Goal: Task Accomplishment & Management: Use online tool/utility

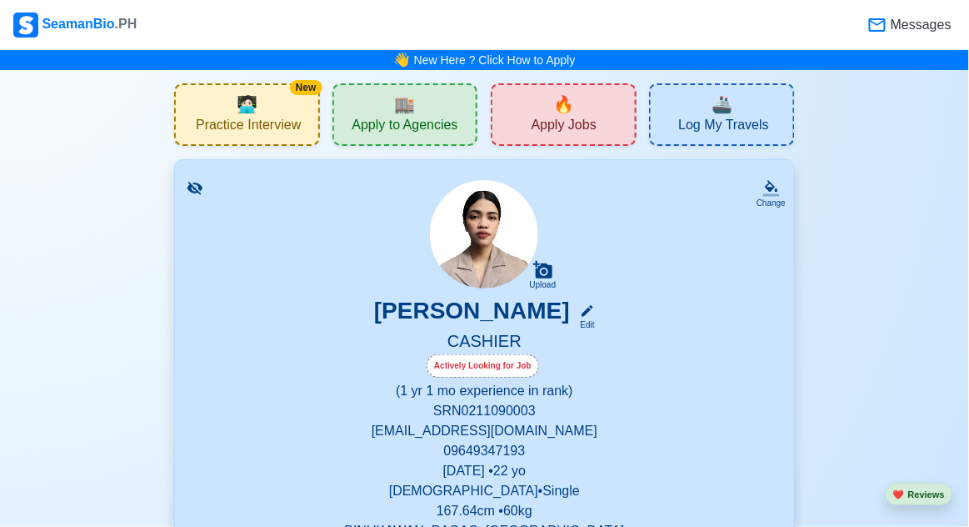
click at [920, 24] on span "Messages" at bounding box center [919, 25] width 64 height 20
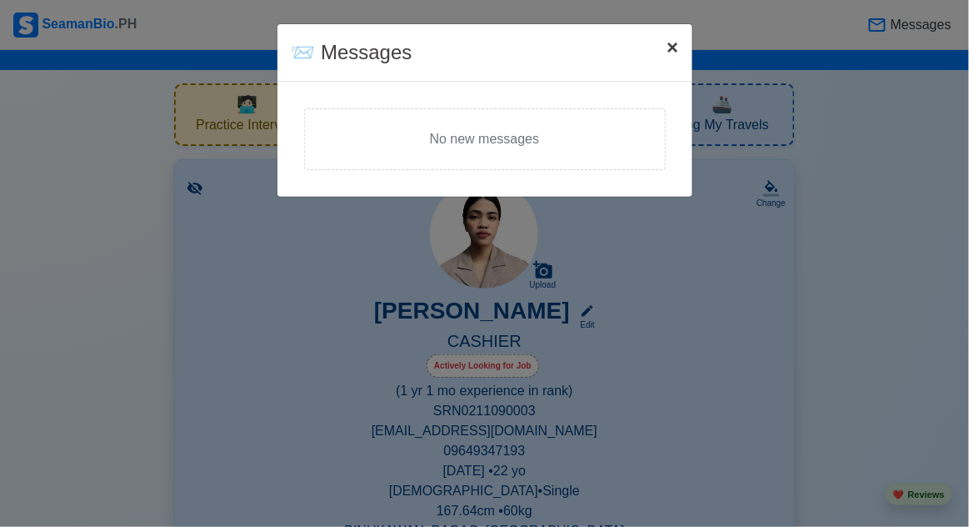
click at [681, 57] on button "× Close" at bounding box center [672, 47] width 38 height 47
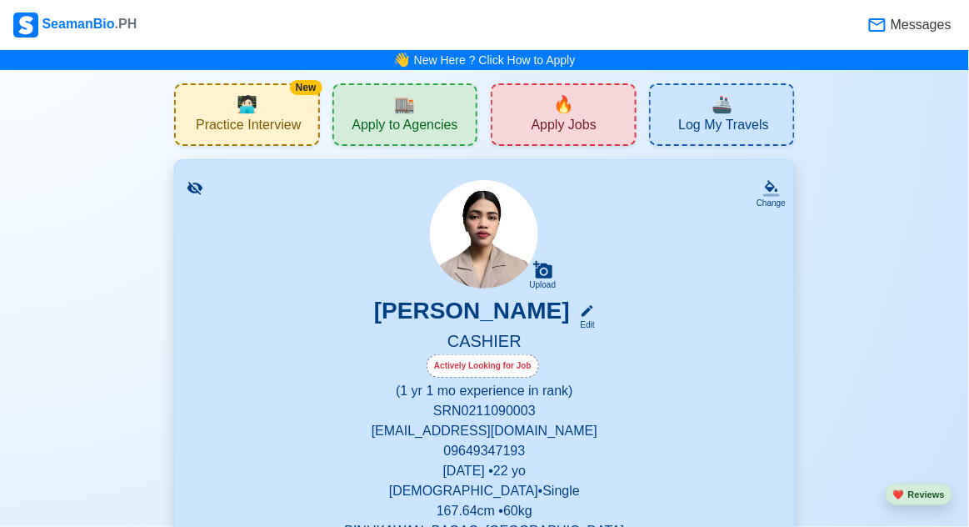
click at [212, 112] on div "New 🧑🏻‍💻 Practice Interview" at bounding box center [247, 114] width 146 height 62
